Goal: Task Accomplishment & Management: Manage account settings

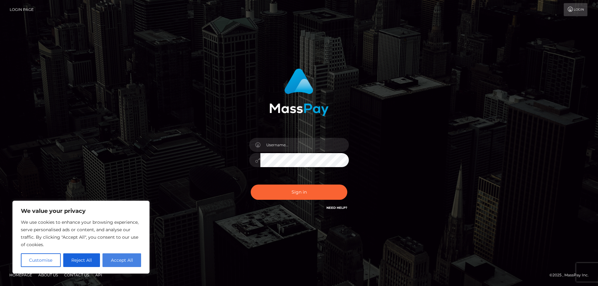
click at [124, 257] on button "Accept All" at bounding box center [122, 261] width 39 height 14
checkbox input "true"
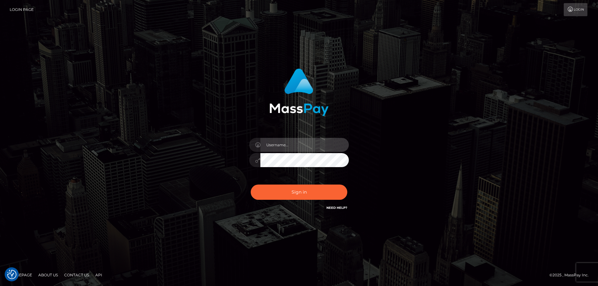
click at [286, 145] on input "text" at bounding box center [304, 145] width 88 height 14
type input "[EMAIL_ADDRESS][DOMAIN_NAME]"
click at [251, 185] on button "Sign in" at bounding box center [299, 192] width 97 height 15
click at [278, 142] on input "text" at bounding box center [304, 145] width 88 height 14
type input "[EMAIL_ADDRESS][DOMAIN_NAME]"
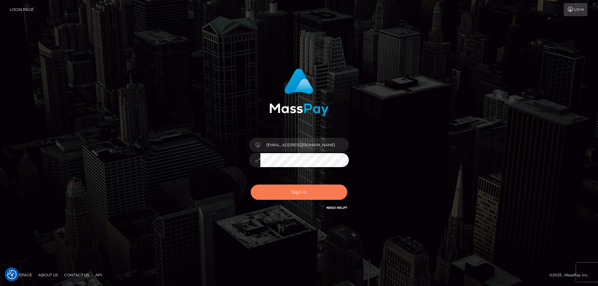
click at [280, 191] on button "Sign in" at bounding box center [299, 192] width 97 height 15
